Goal: Navigation & Orientation: Find specific page/section

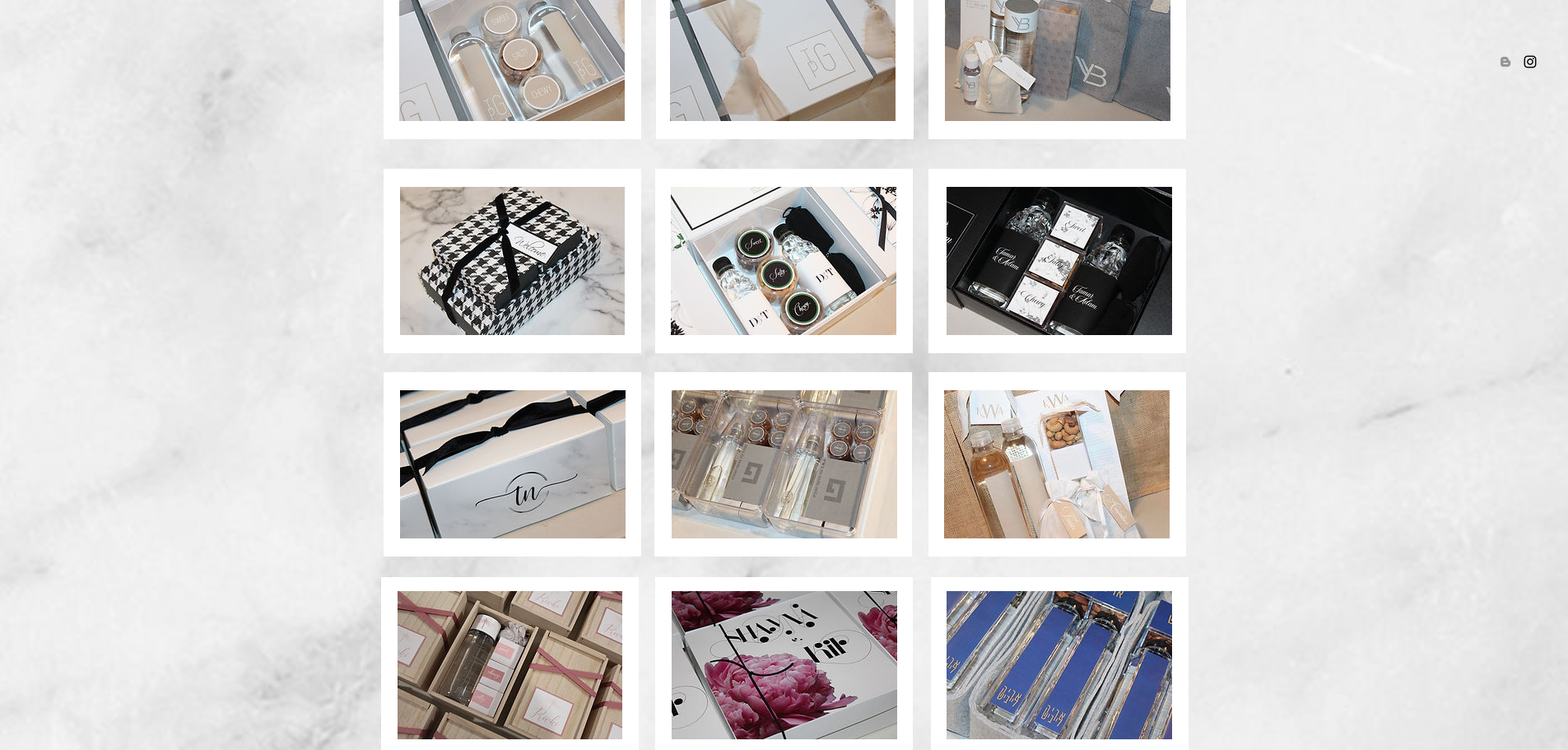
scroll to position [1063, 0]
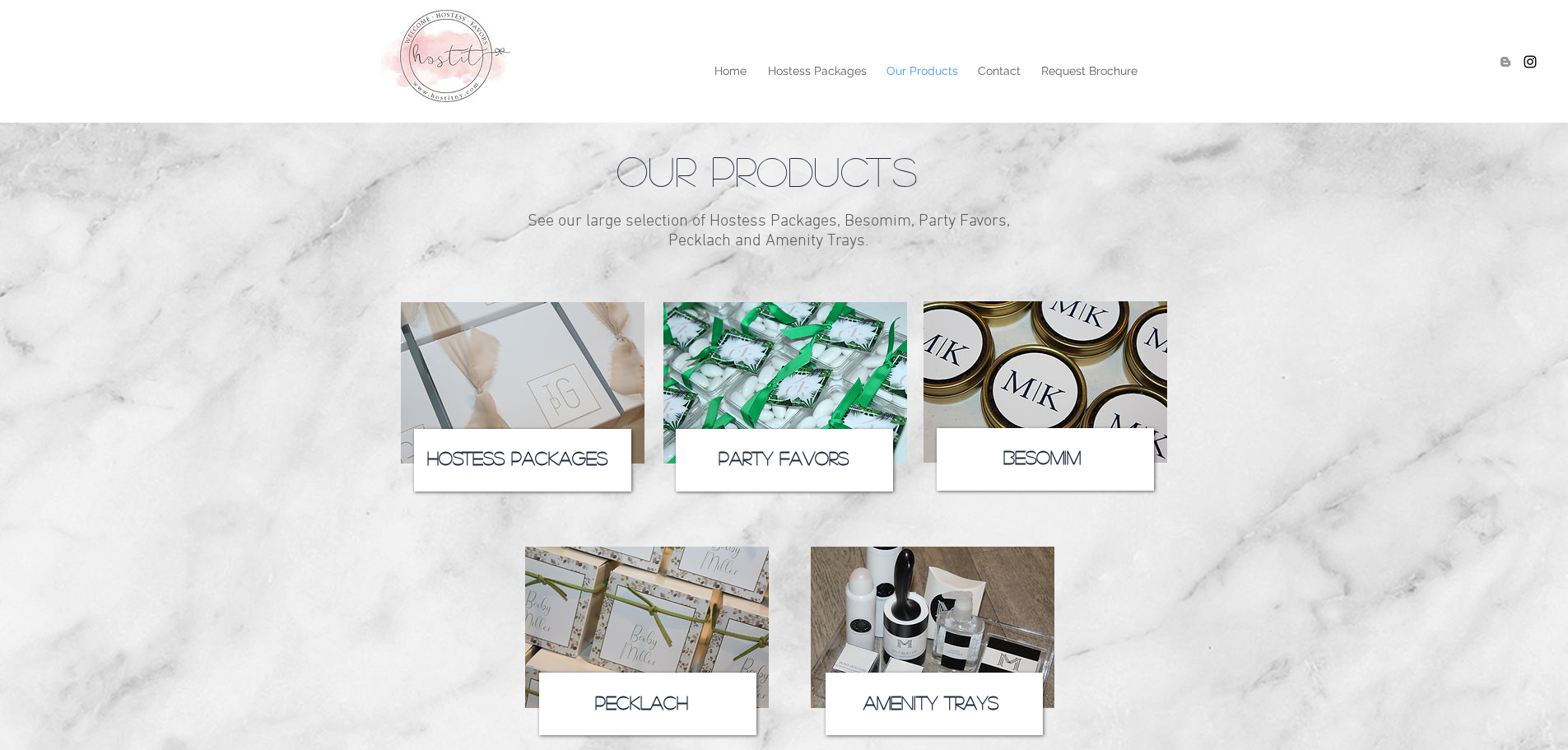
click at [669, 618] on img at bounding box center [646, 627] width 244 height 161
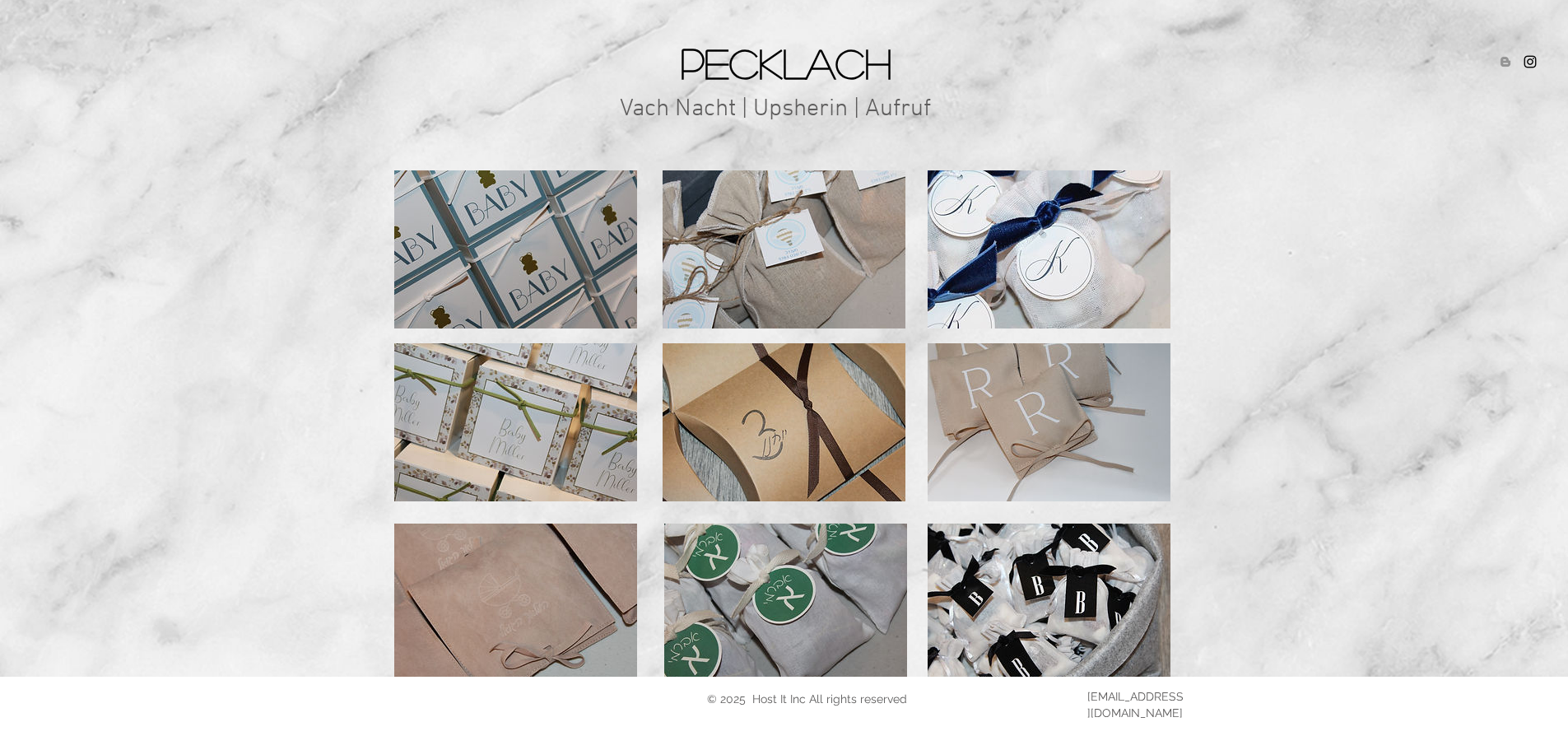
scroll to position [145, 0]
click at [754, 616] on img at bounding box center [786, 601] width 243 height 158
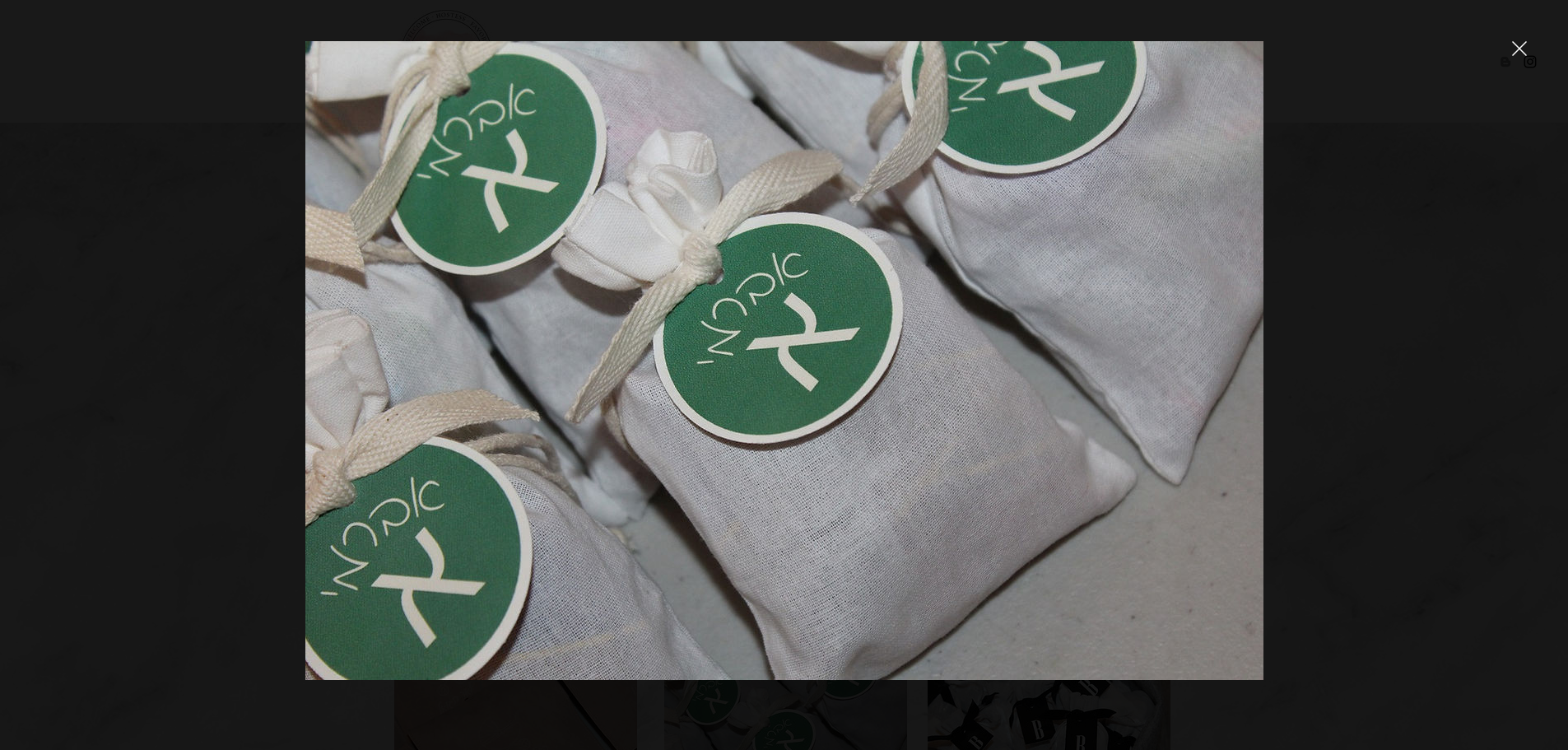
click at [1520, 51] on icon "close" at bounding box center [1518, 48] width 15 height 15
